Goal: Information Seeking & Learning: Understand process/instructions

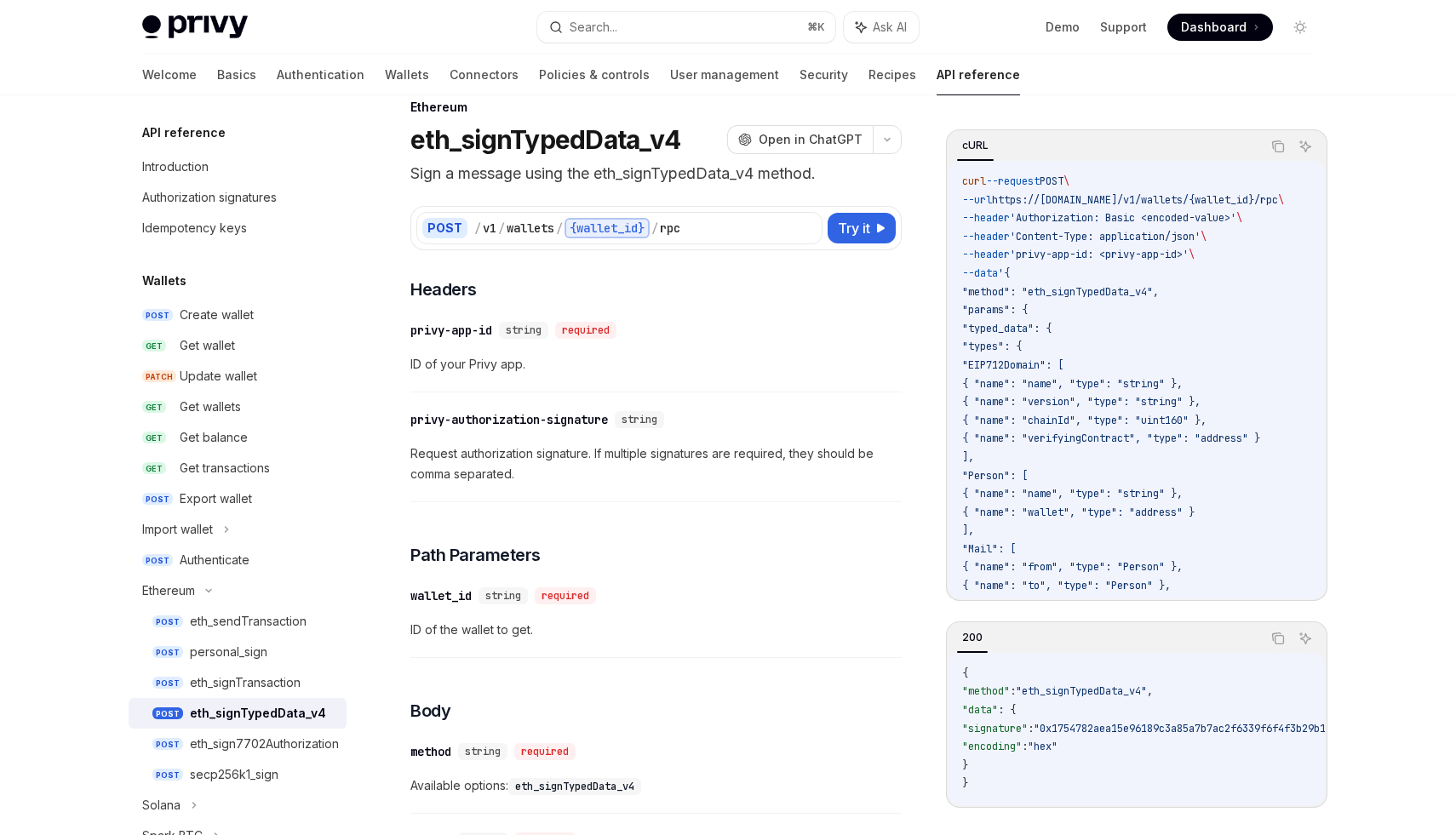
scroll to position [19, 0]
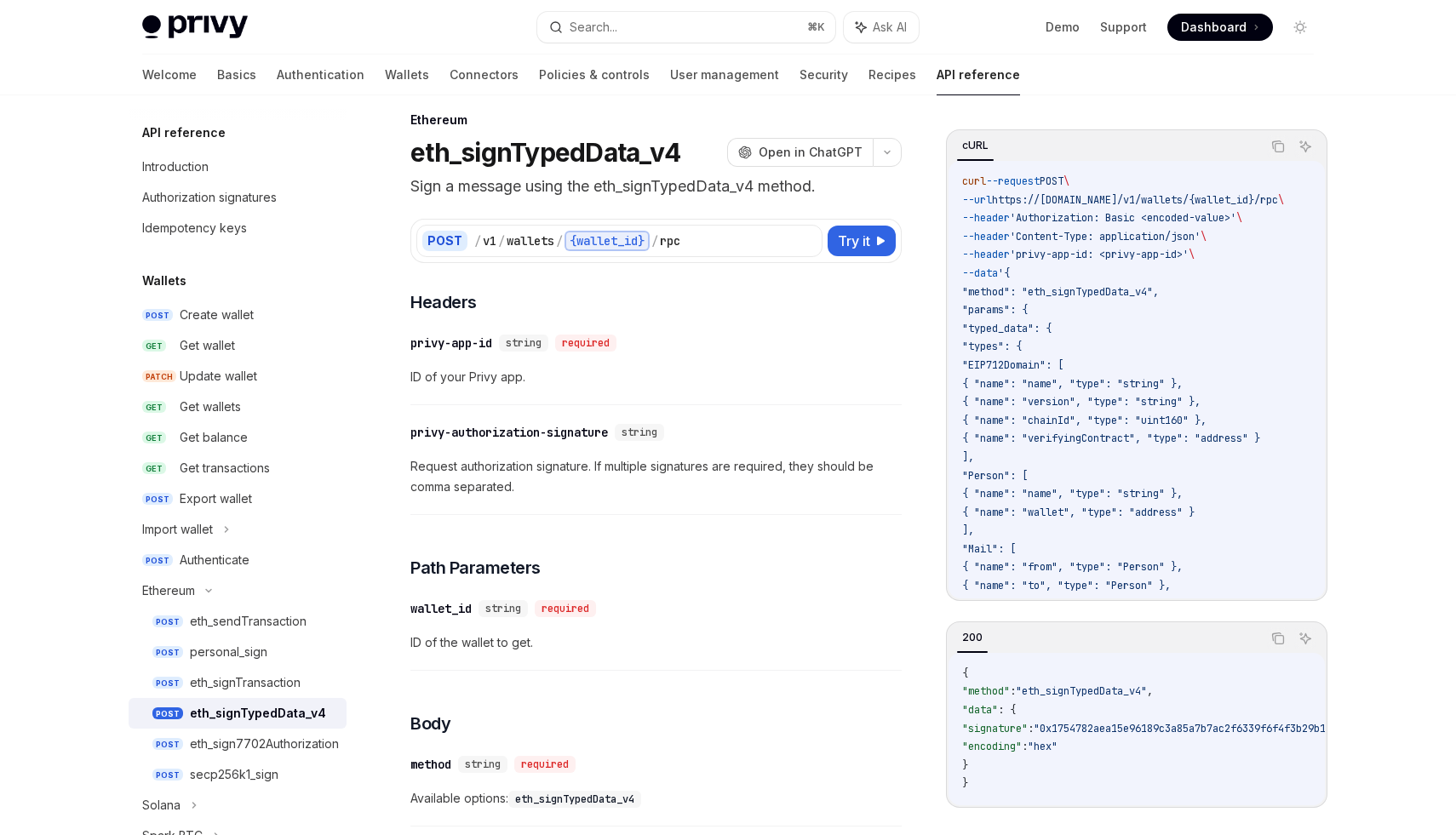
click at [585, 304] on h3 "​ Headers" at bounding box center [656, 302] width 491 height 24
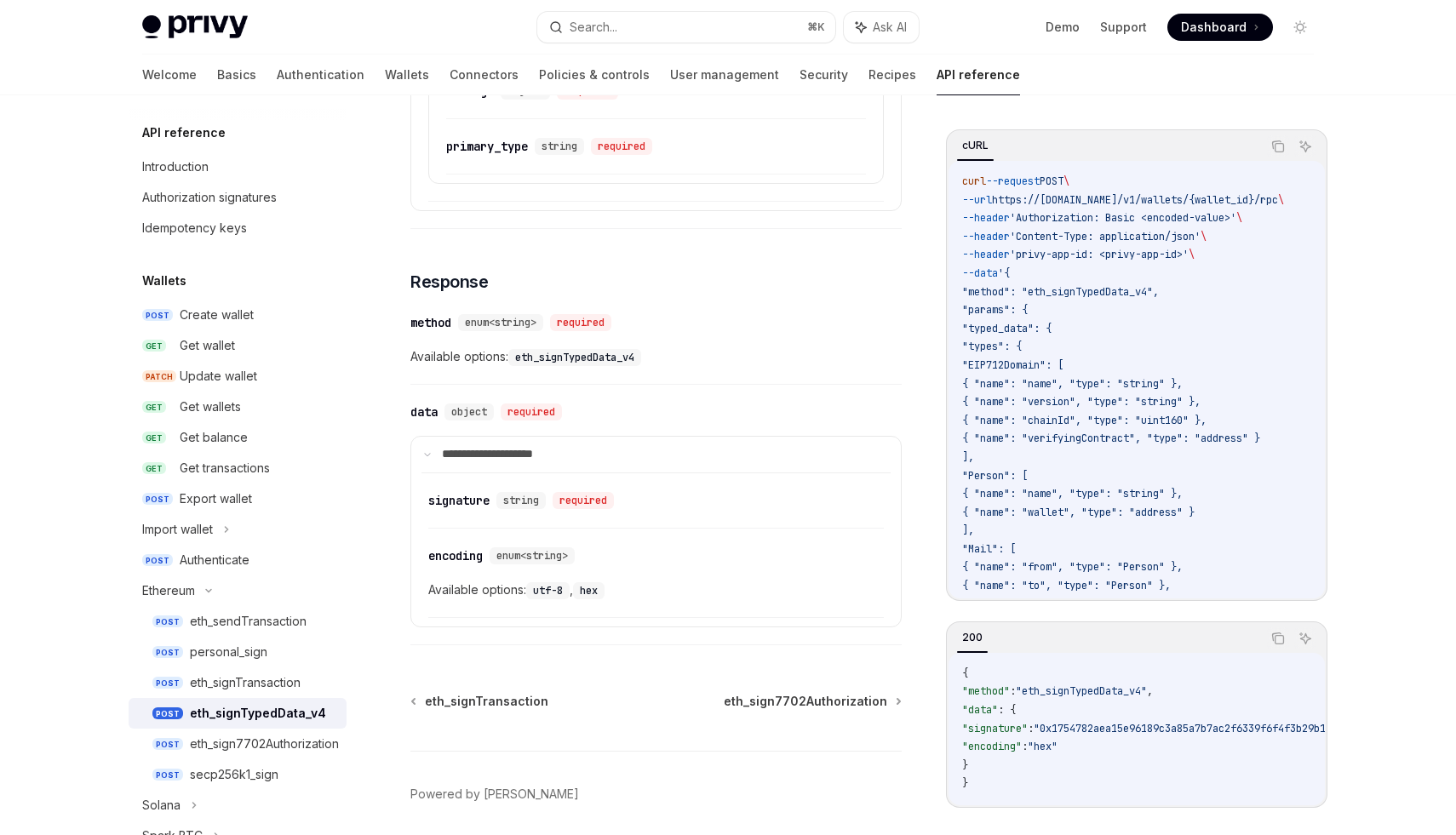
scroll to position [1131, 0]
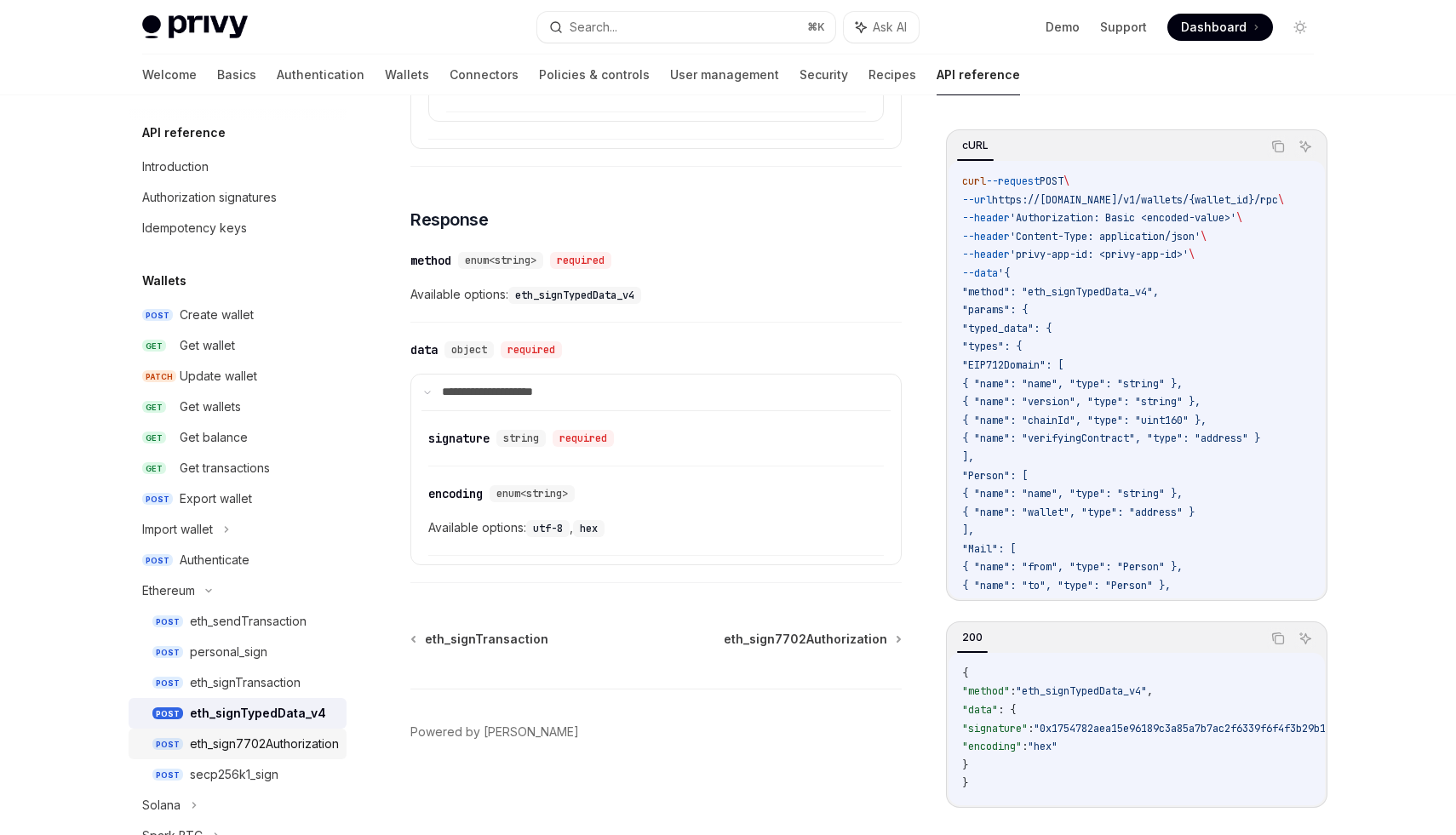
click at [314, 741] on div "eth_sign7702Authorization" at bounding box center [264, 744] width 149 height 20
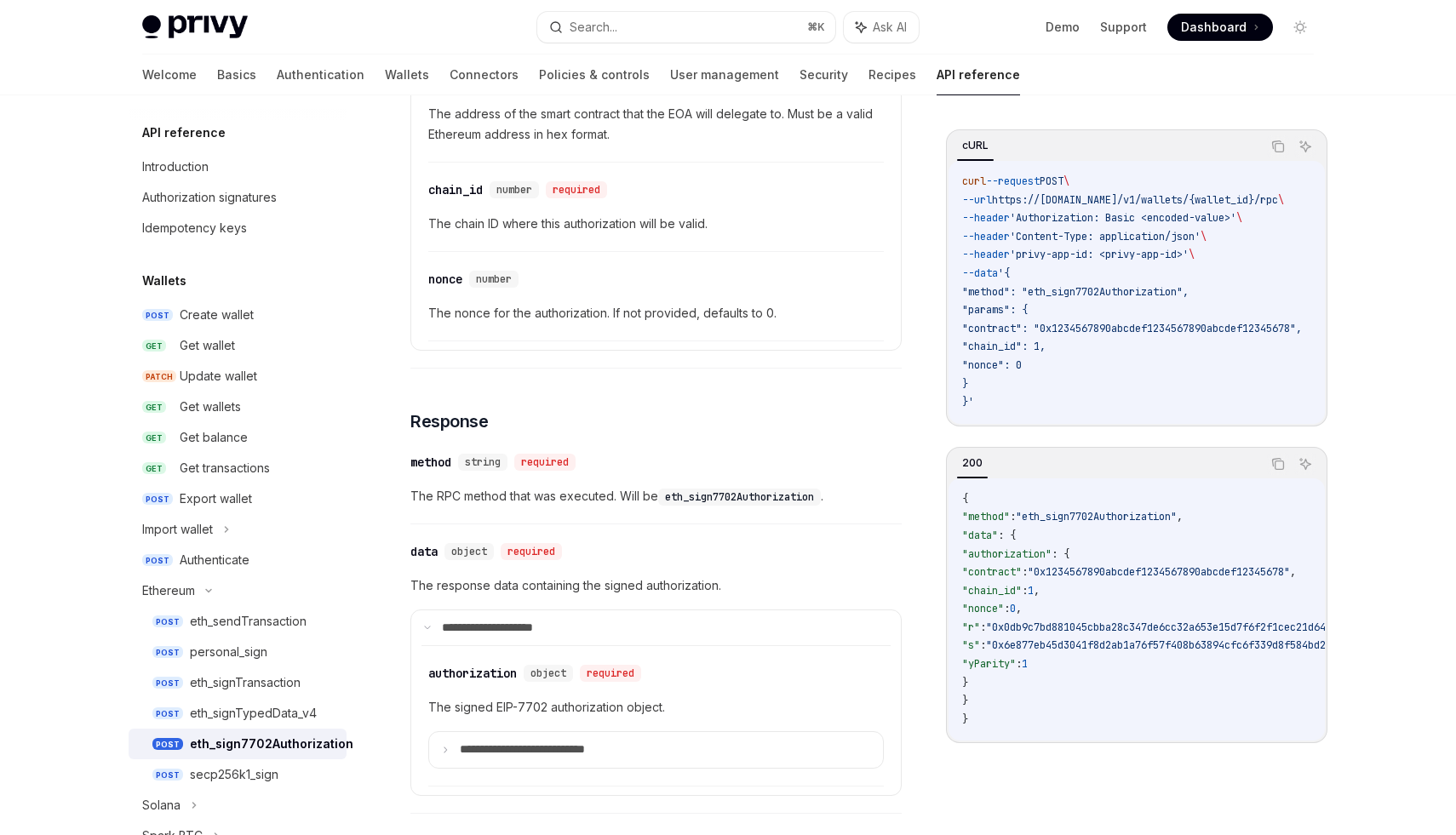
scroll to position [917, 0]
type textarea "*"
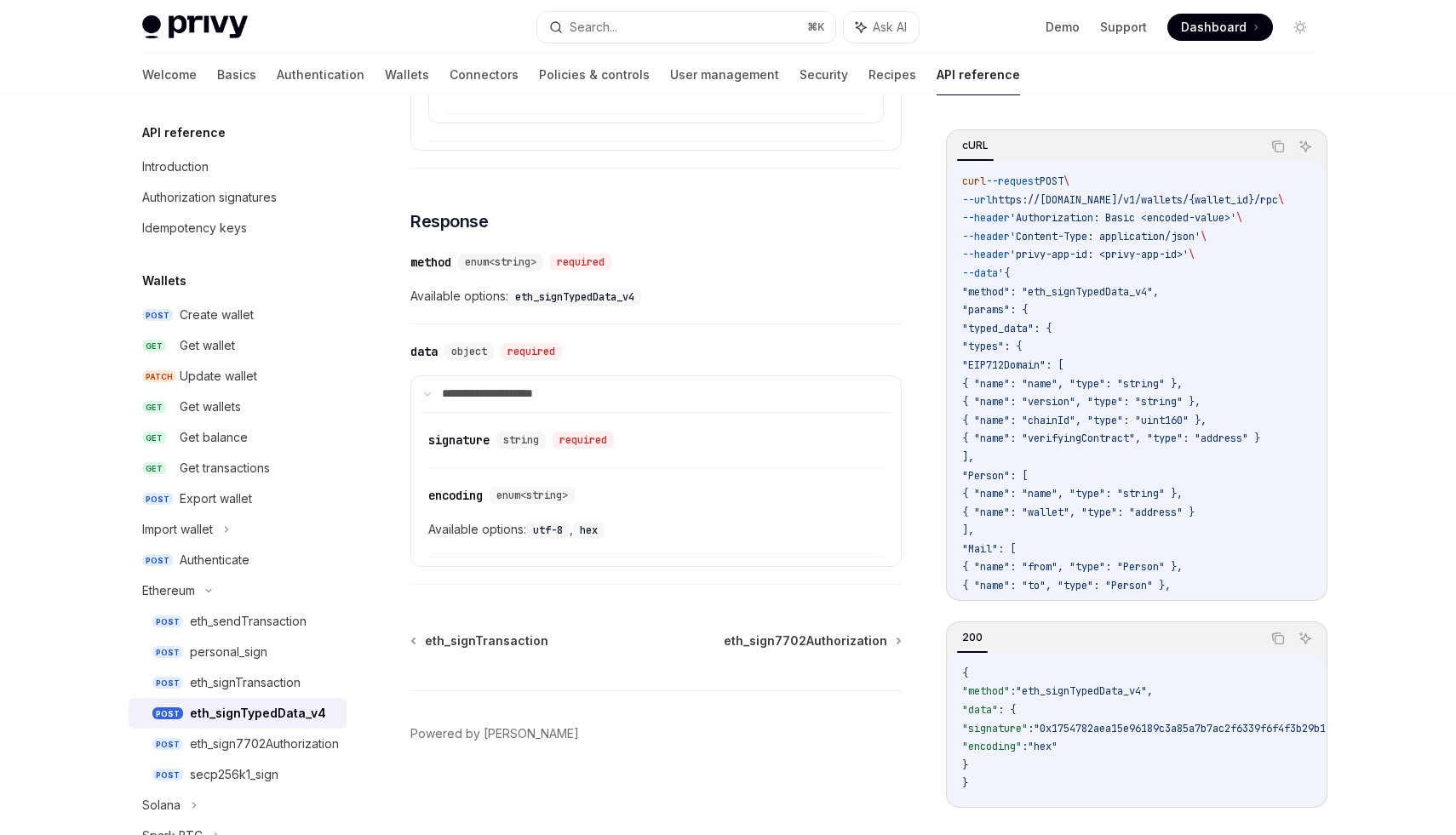
scroll to position [1131, 0]
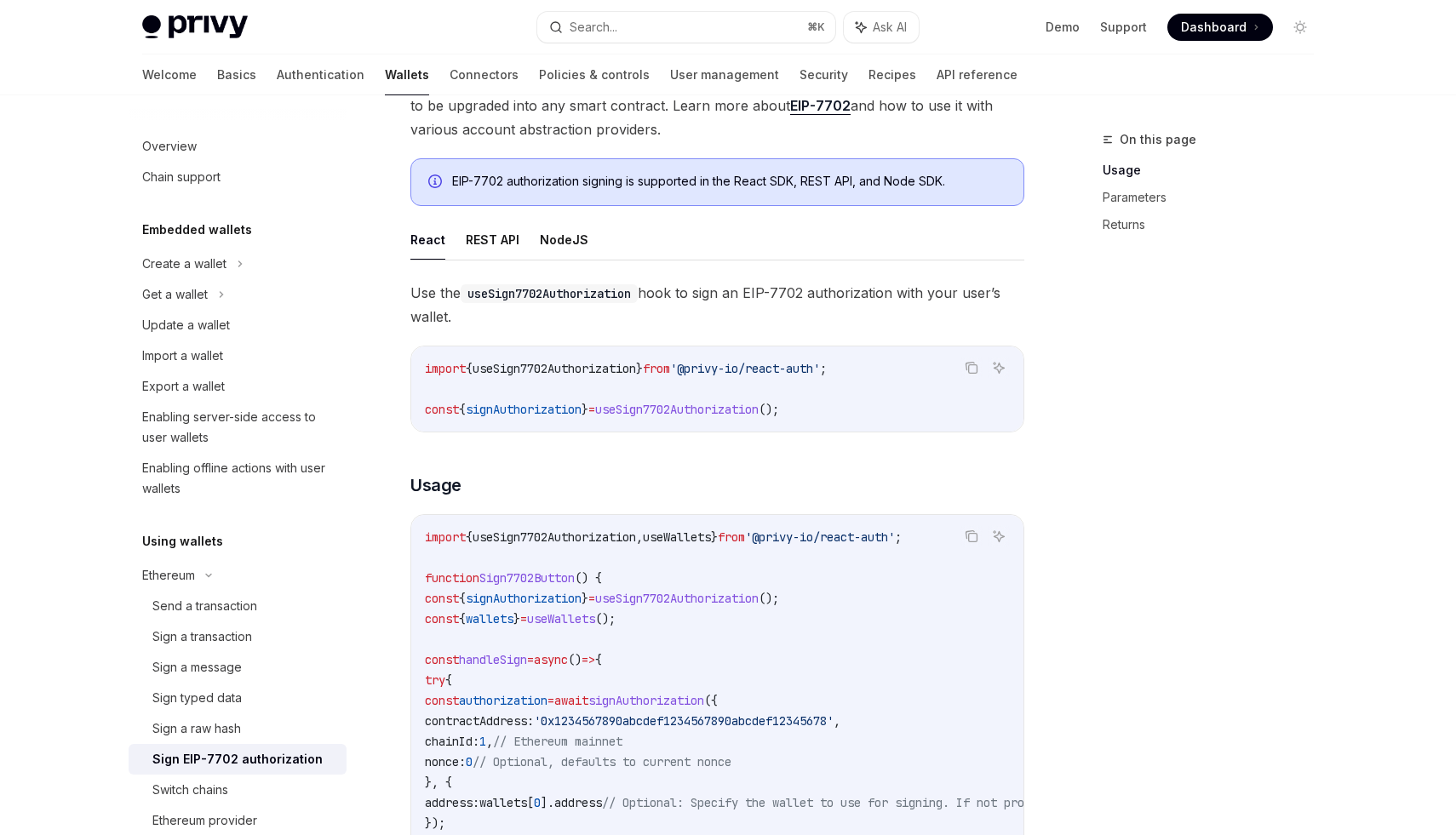
scroll to position [240, 0]
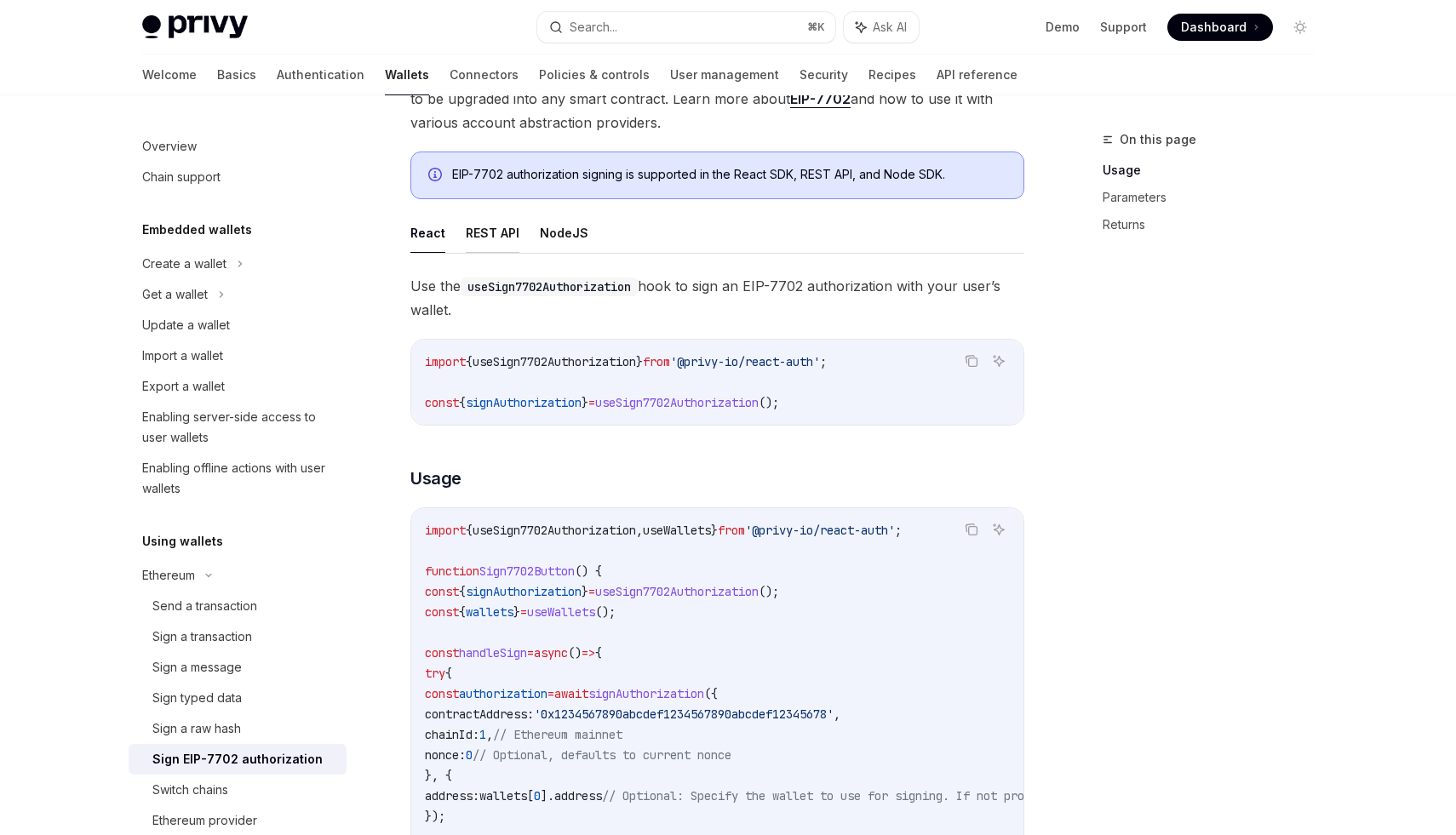
click at [499, 232] on button "REST API" at bounding box center [492, 233] width 54 height 40
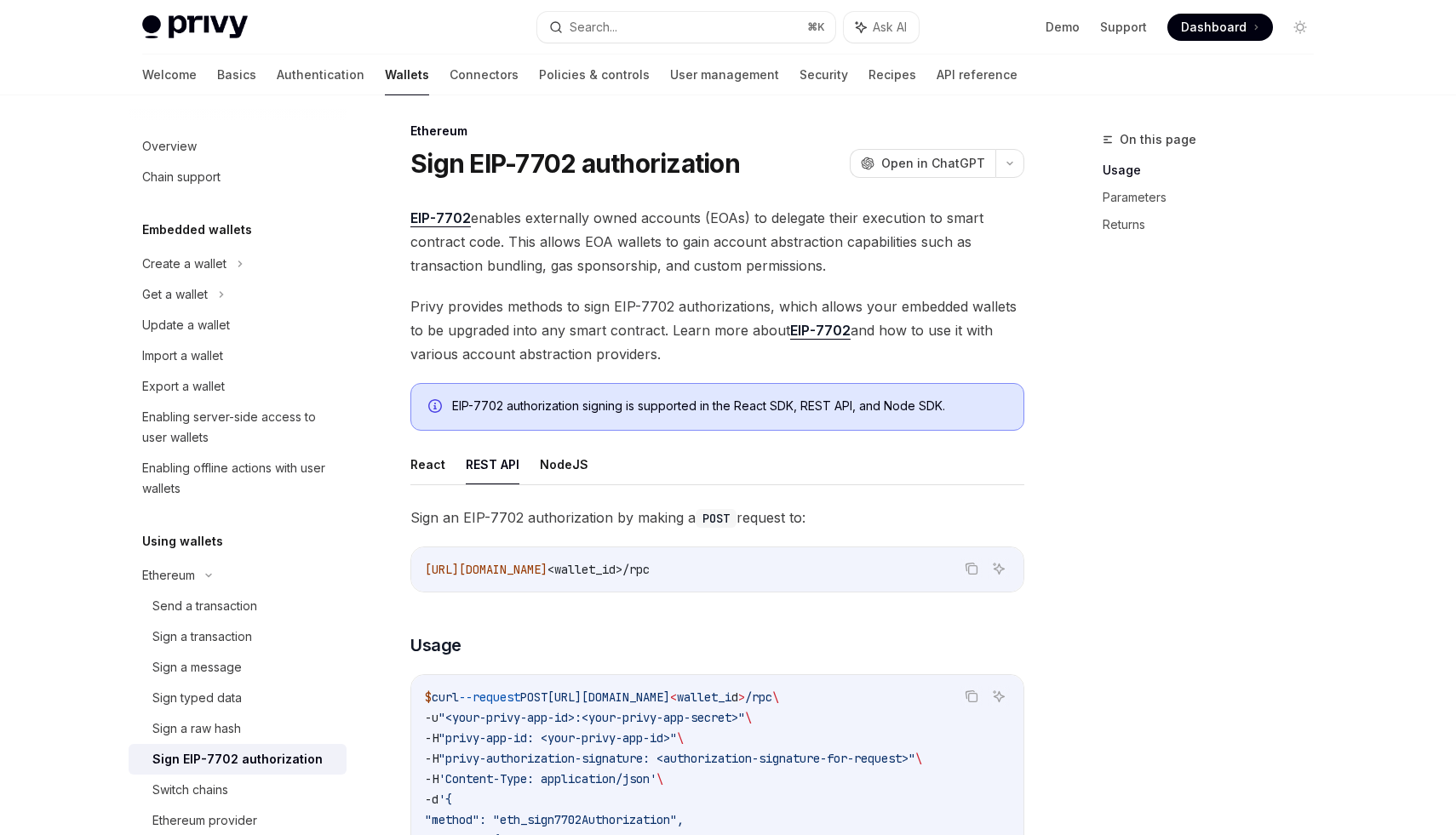
scroll to position [7, 0]
click at [807, 330] on link "EIP-7702" at bounding box center [820, 331] width 60 height 18
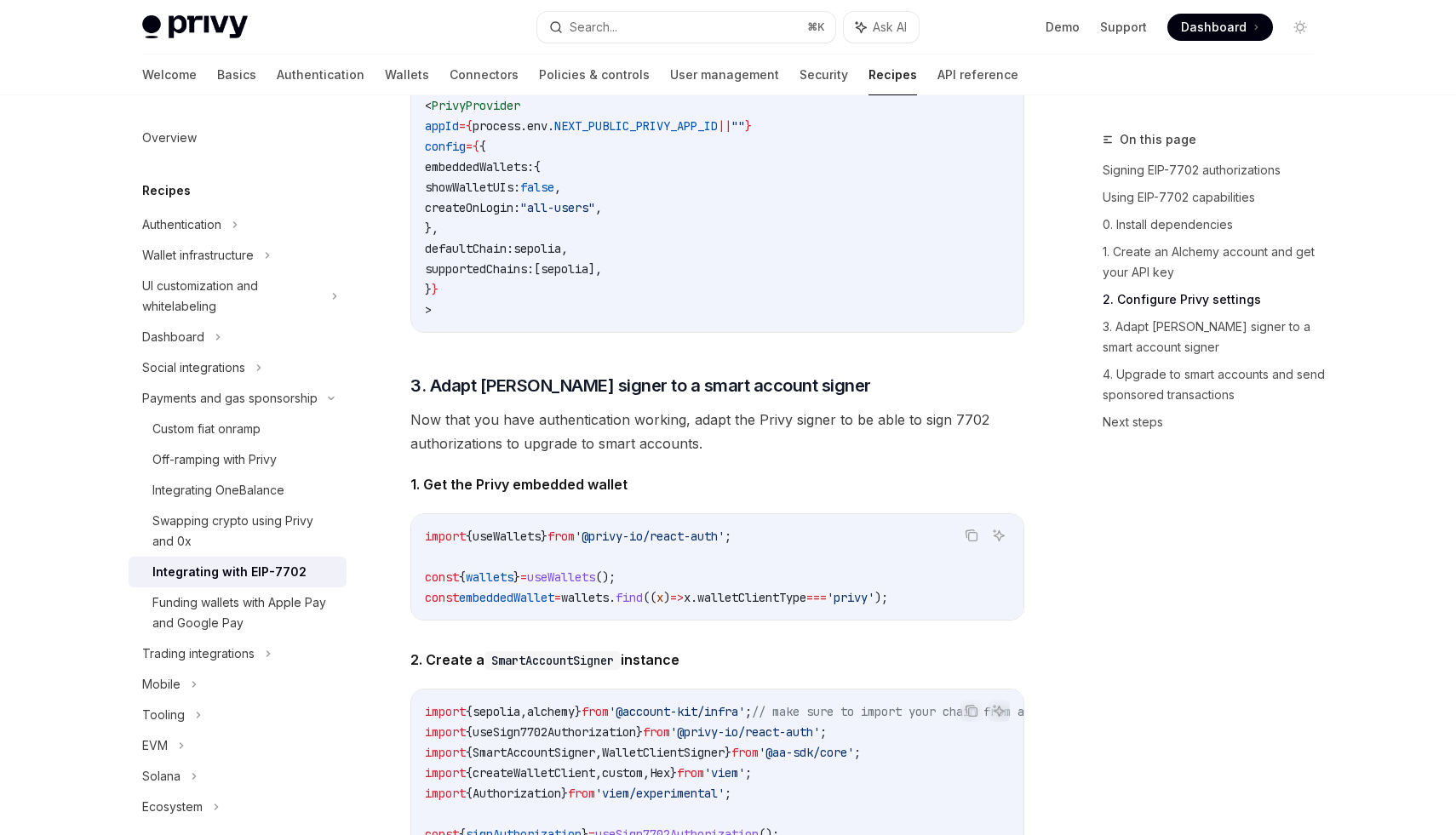
scroll to position [1593, 0]
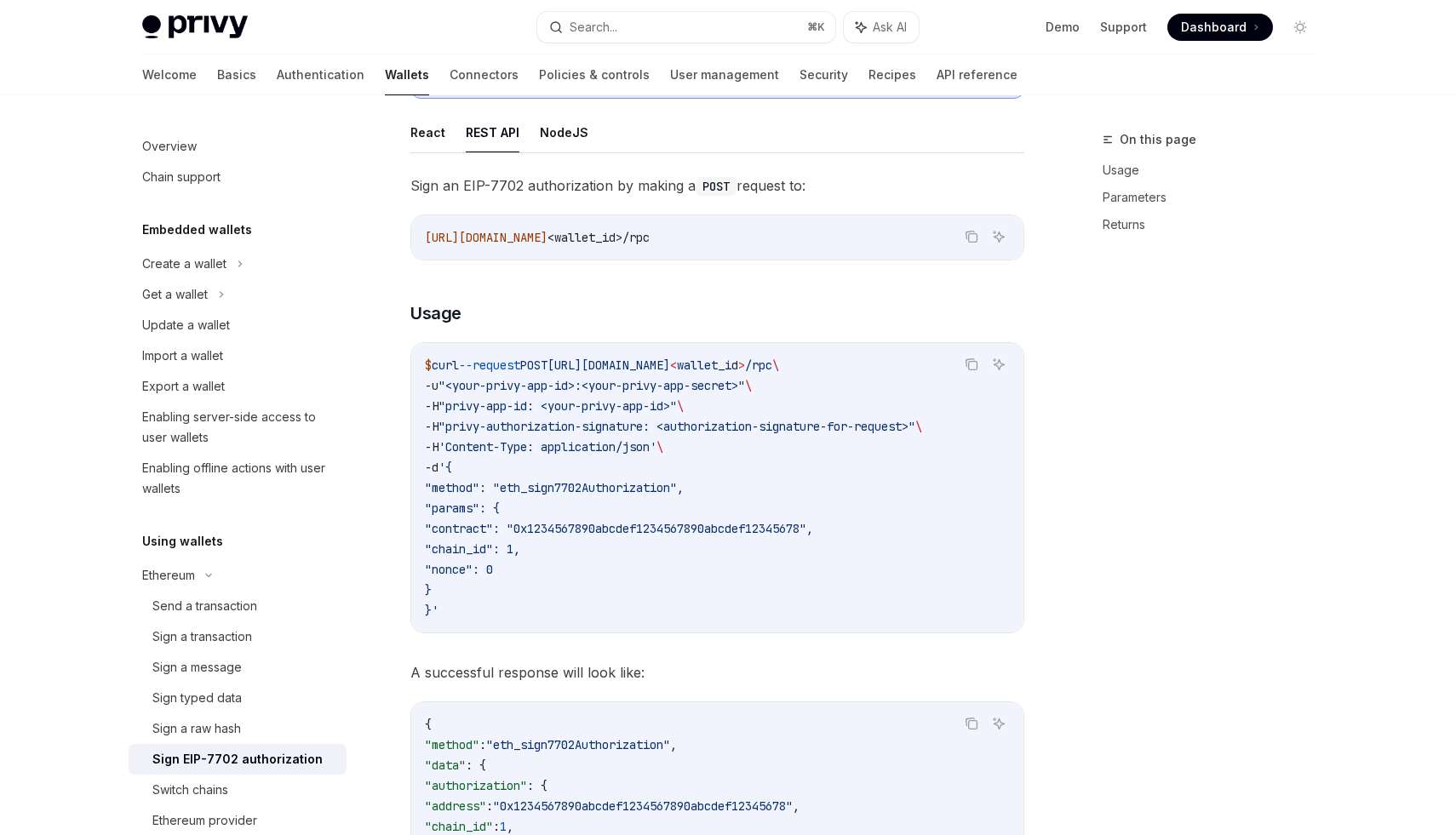
type textarea "*"
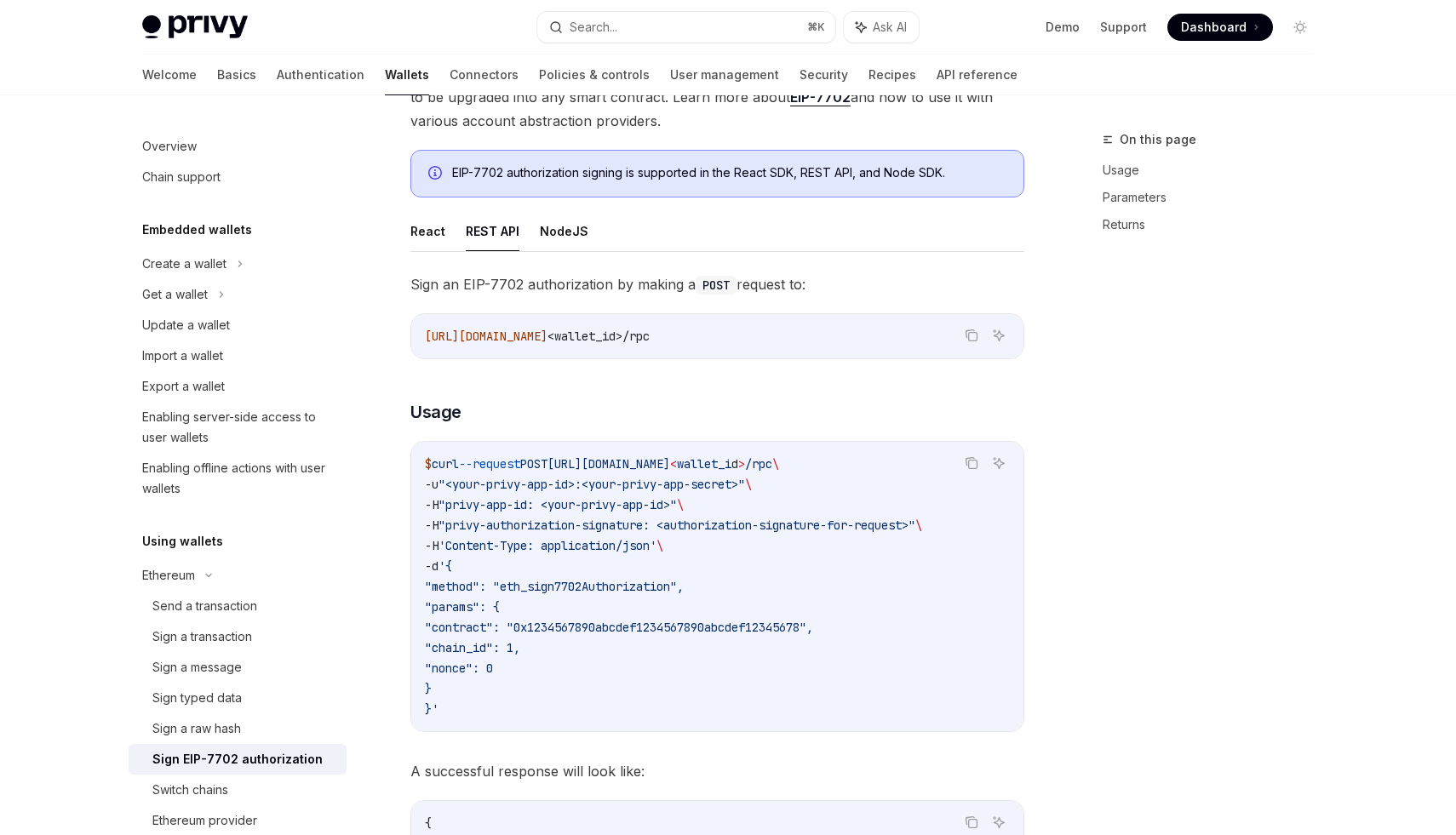
scroll to position [240, 0]
